Goal: Navigation & Orientation: Find specific page/section

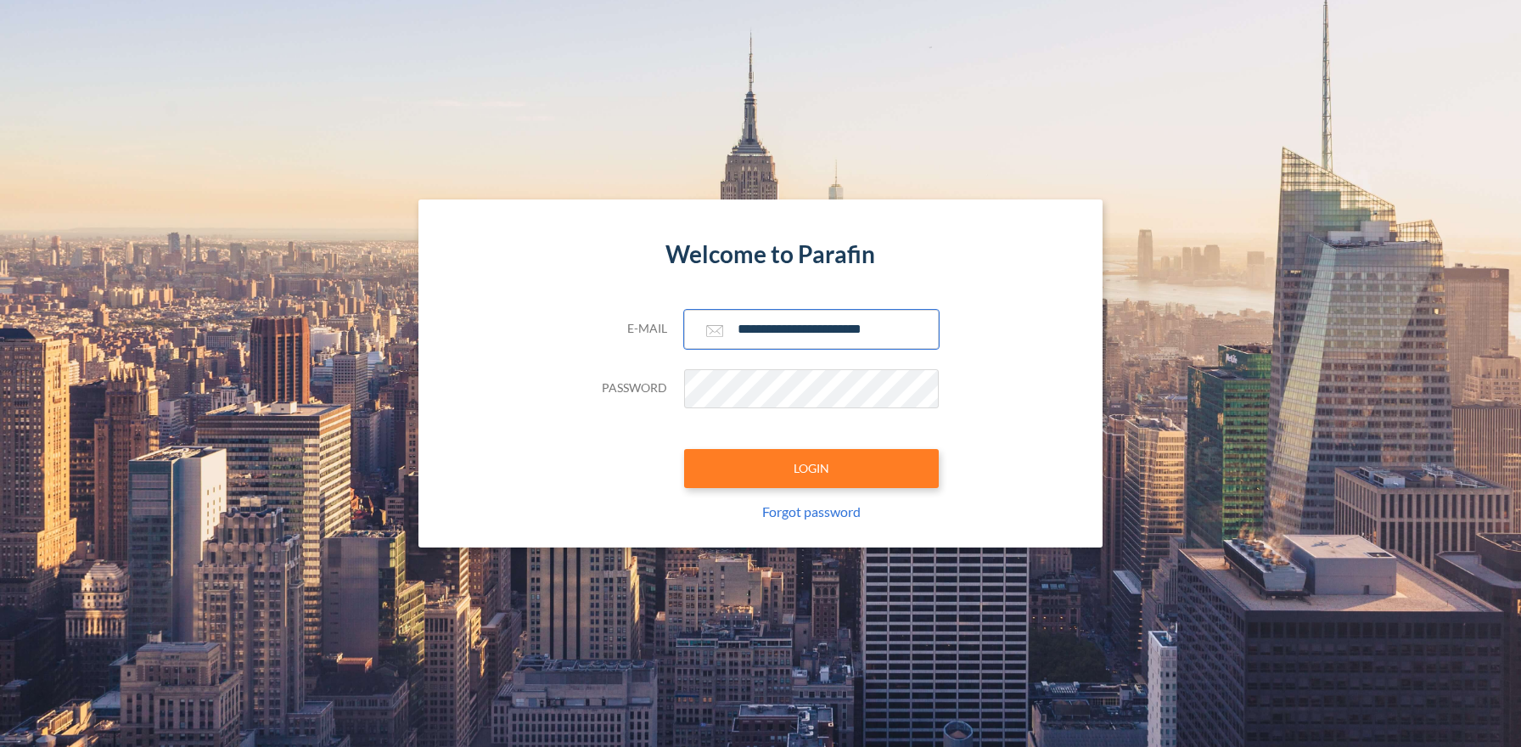
type input "**********"
click at [810, 468] on button "LOGIN" at bounding box center [811, 468] width 255 height 39
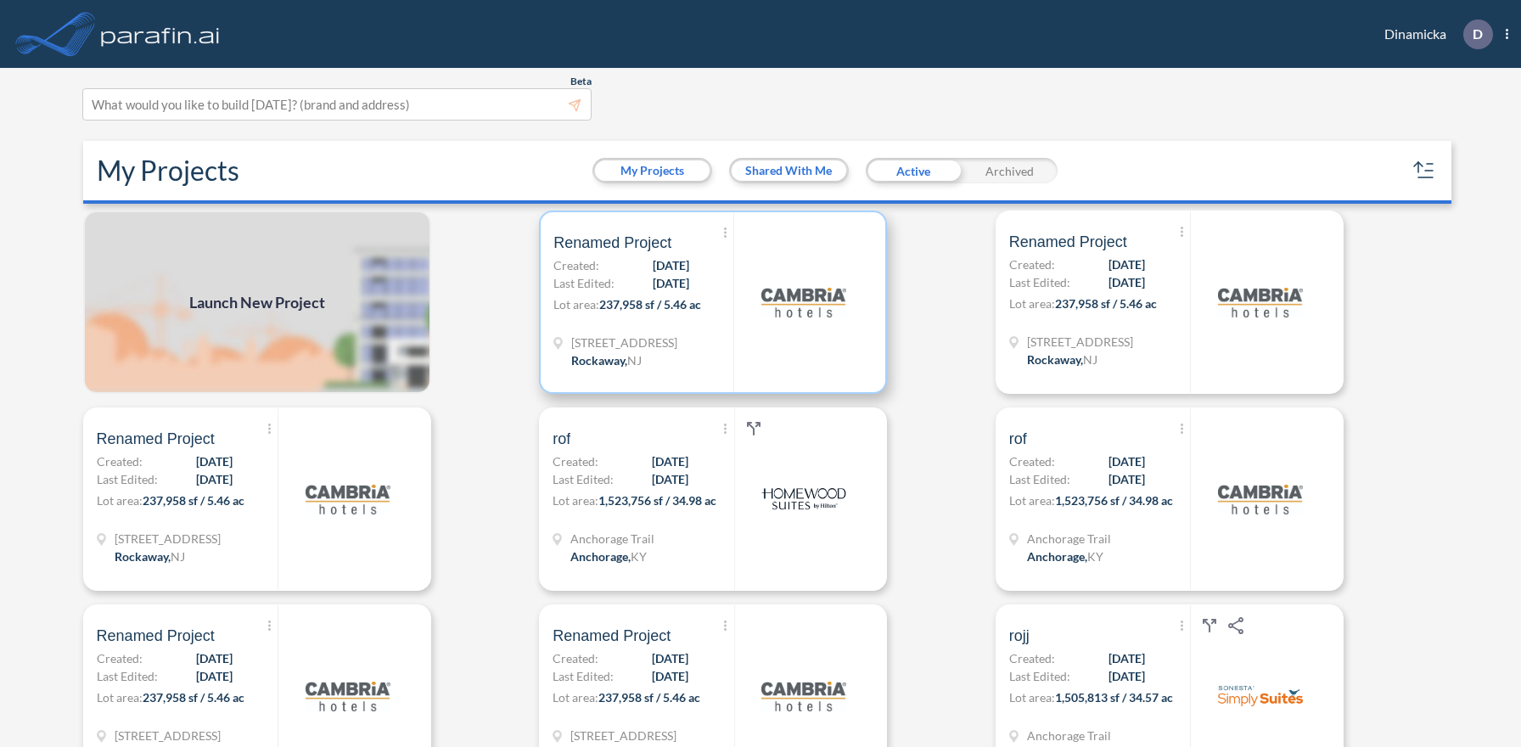
scroll to position [4, 0]
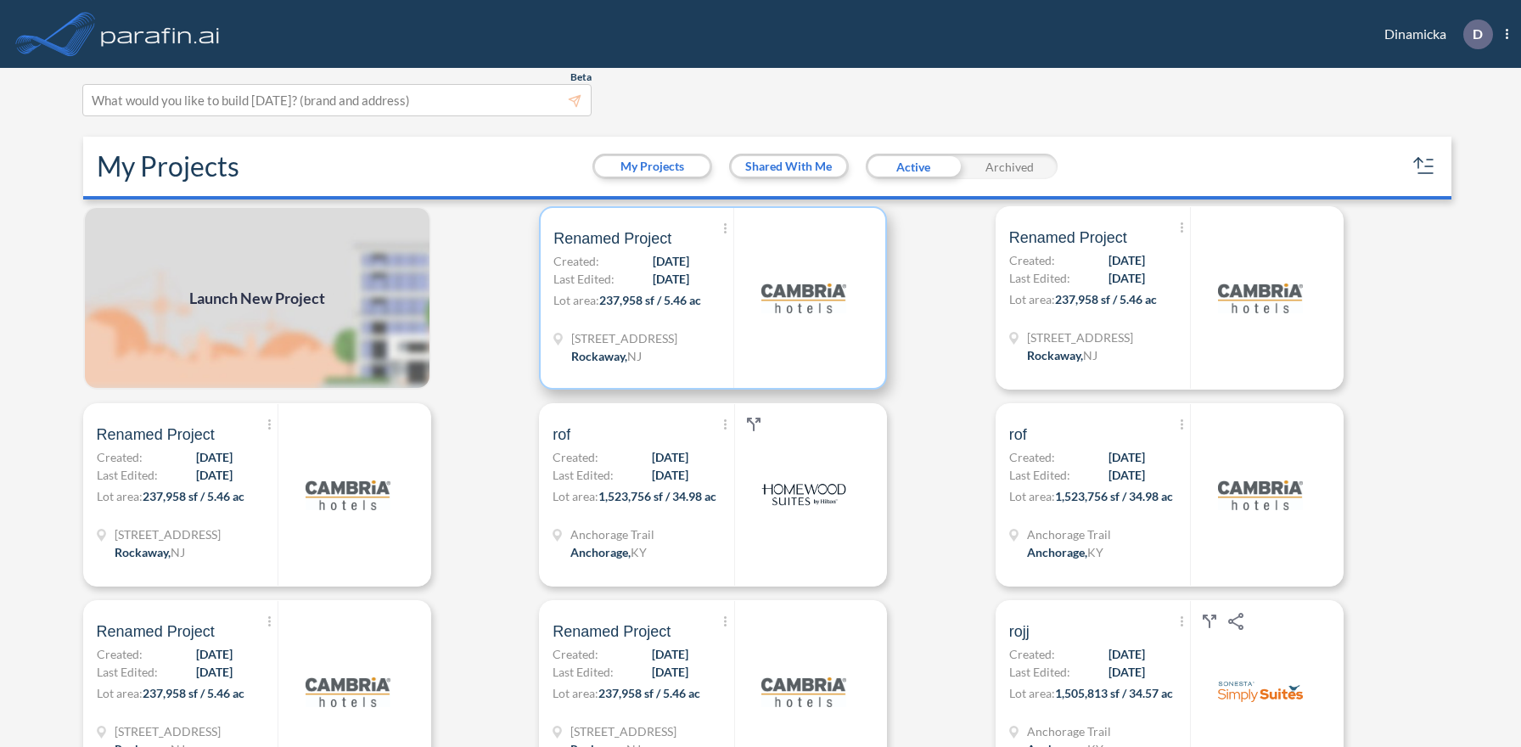
click at [713, 297] on p "Lot area: 237,958 sf / 5.46 ac" at bounding box center [643, 303] width 180 height 25
